Goal: Communication & Community: Participate in discussion

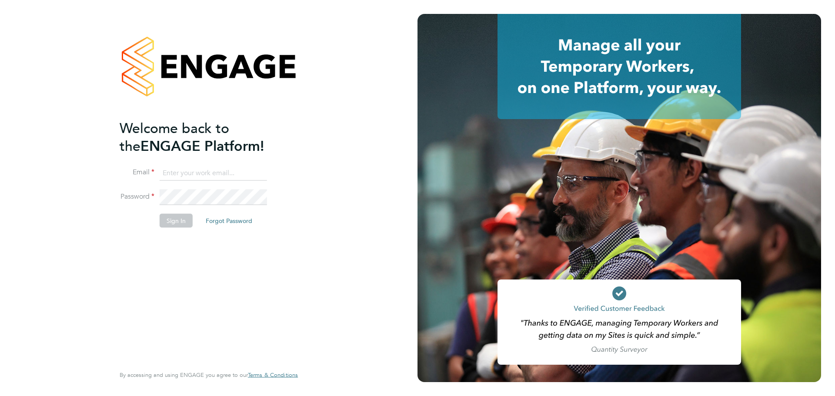
type input "mark@xede.co.uk"
drag, startPoint x: 225, startPoint y: 174, endPoint x: 224, endPoint y: 181, distance: 6.7
click at [225, 174] on input "[EMAIL_ADDRESS][DOMAIN_NAME]" at bounding box center [213, 173] width 107 height 16
click at [184, 221] on button "Sign In" at bounding box center [176, 221] width 33 height 14
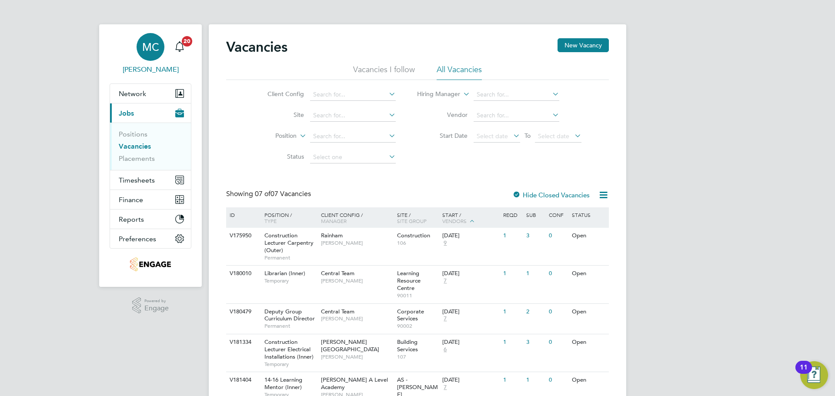
click at [157, 50] on span "MC" at bounding box center [150, 46] width 17 height 11
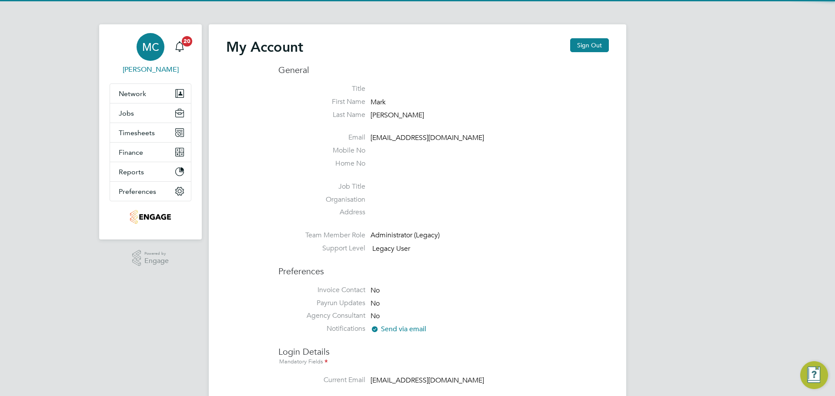
type input "mark@xede.co.uk"
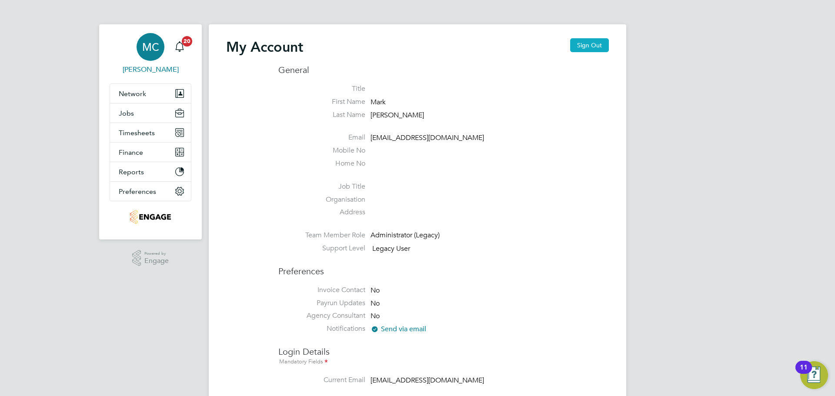
click at [594, 49] on button "Sign Out" at bounding box center [589, 45] width 39 height 14
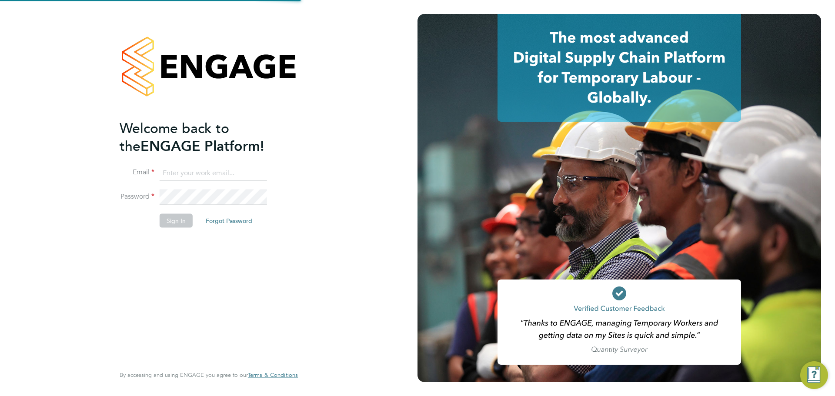
type input "mark@xede.co.uk"
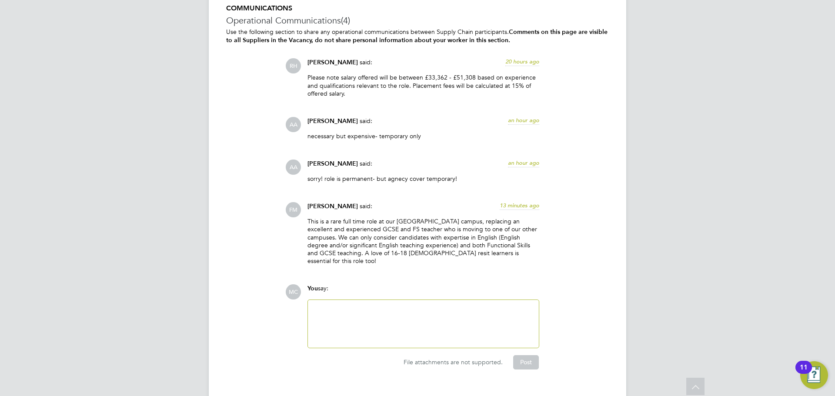
scroll to position [1546, 0]
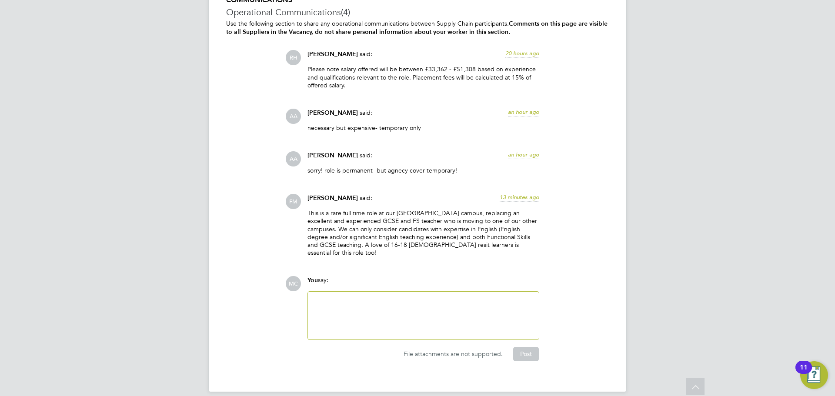
drag, startPoint x: 389, startPoint y: 307, endPoint x: 465, endPoint y: 287, distance: 78.8
click at [390, 307] on div at bounding box center [423, 315] width 221 height 37
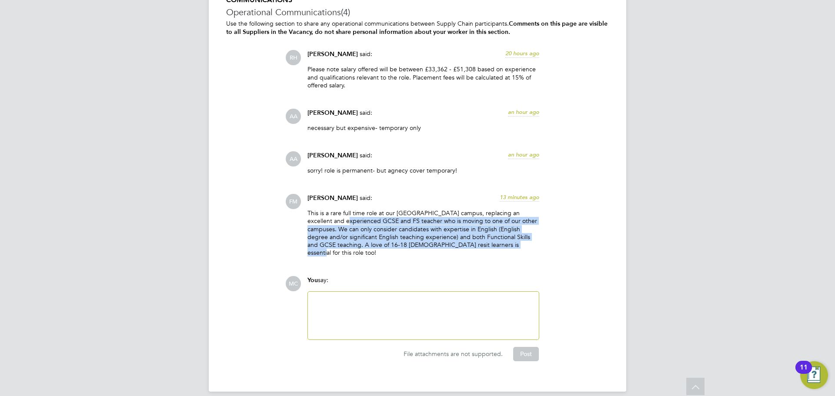
drag, startPoint x: 518, startPoint y: 246, endPoint x: 341, endPoint y: 223, distance: 178.6
click at [341, 223] on p "This is a rare full time role at our [GEOGRAPHIC_DATA] campus, replacing an exc…" at bounding box center [424, 232] width 232 height 47
click at [442, 236] on p "This is a rare full time role at our [GEOGRAPHIC_DATA] campus, replacing an exc…" at bounding box center [424, 232] width 232 height 47
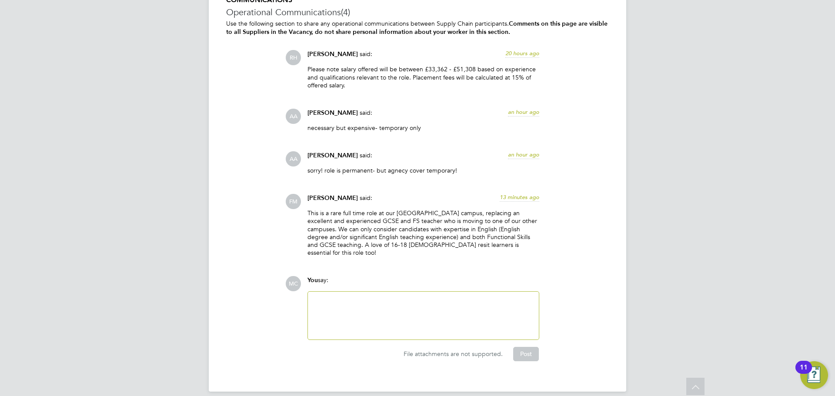
click at [479, 238] on p "This is a rare full time role at our [GEOGRAPHIC_DATA] campus, replacing an exc…" at bounding box center [424, 232] width 232 height 47
click at [472, 168] on p "sorry! role is permanent- but agnecy cover temporary!" at bounding box center [424, 171] width 232 height 8
click at [328, 307] on div at bounding box center [423, 315] width 221 height 37
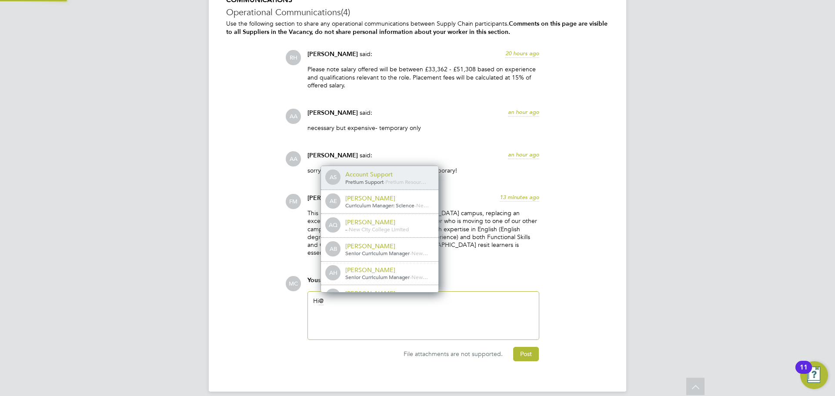
scroll to position [7, 87]
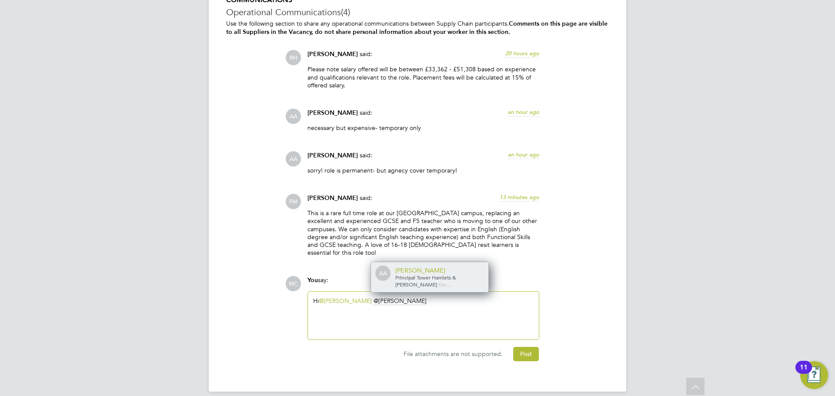
click at [440, 274] on span "Principal Tower Hamlets & Hackney" at bounding box center [426, 281] width 61 height 14
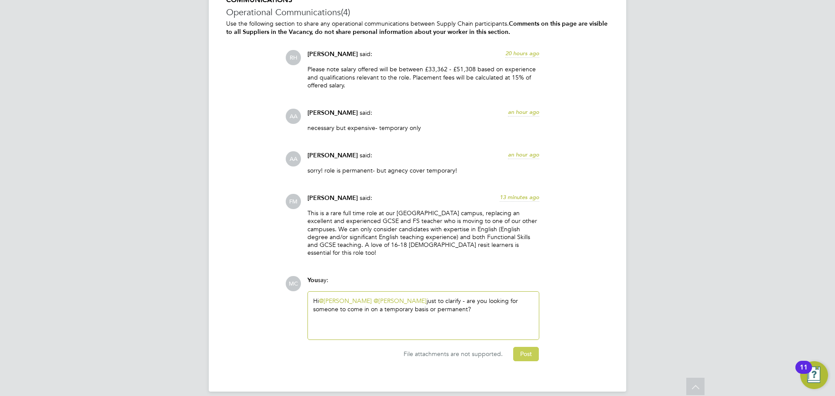
click at [515, 348] on button "Post" at bounding box center [526, 354] width 26 height 14
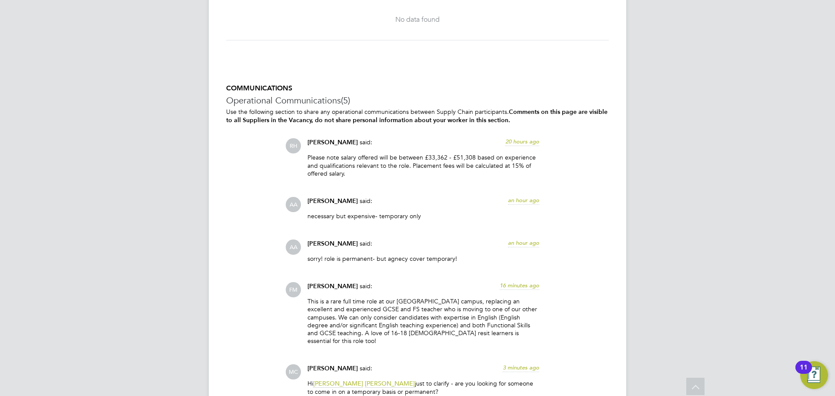
scroll to position [1292, 0]
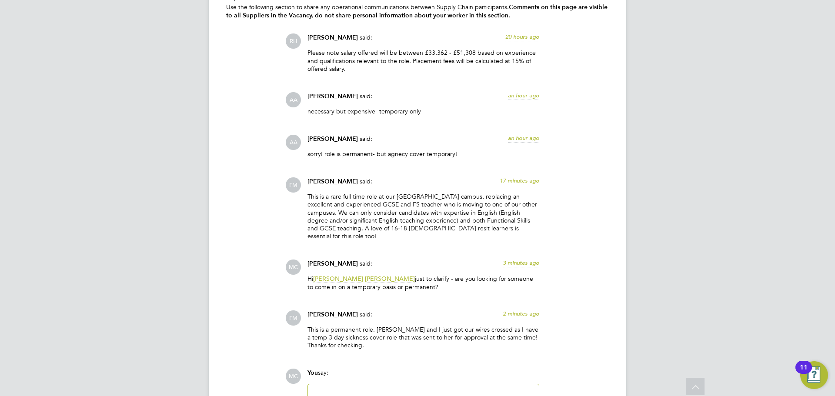
scroll to position [1655, 0]
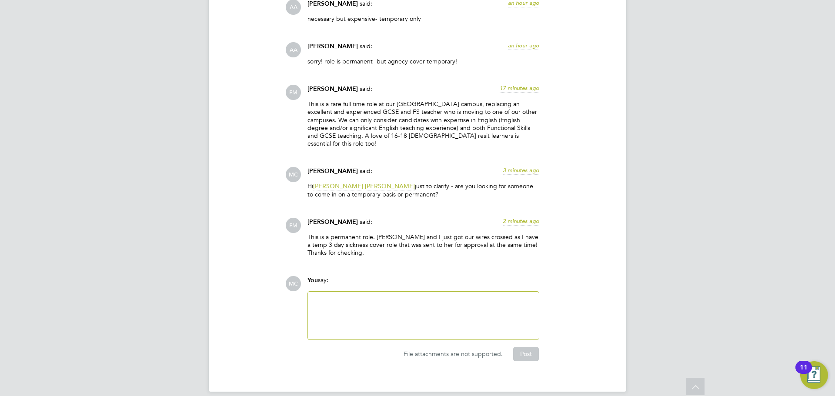
click at [357, 321] on div at bounding box center [423, 315] width 221 height 37
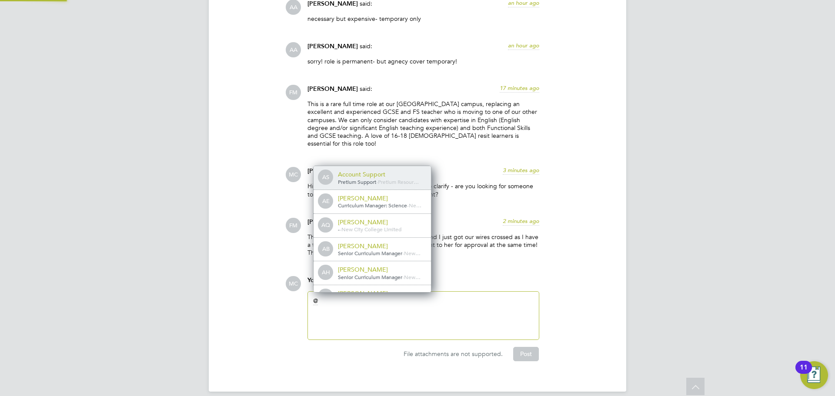
scroll to position [7, 87]
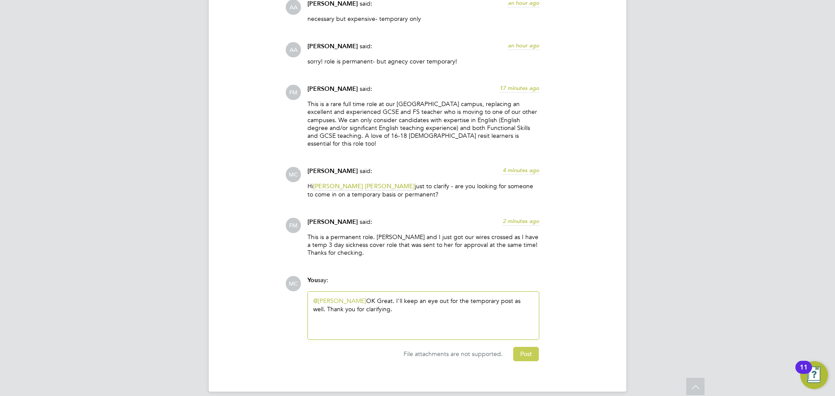
click at [516, 347] on button "Post" at bounding box center [526, 354] width 26 height 14
